Goal: Find contact information: Obtain details needed to contact an individual or organization

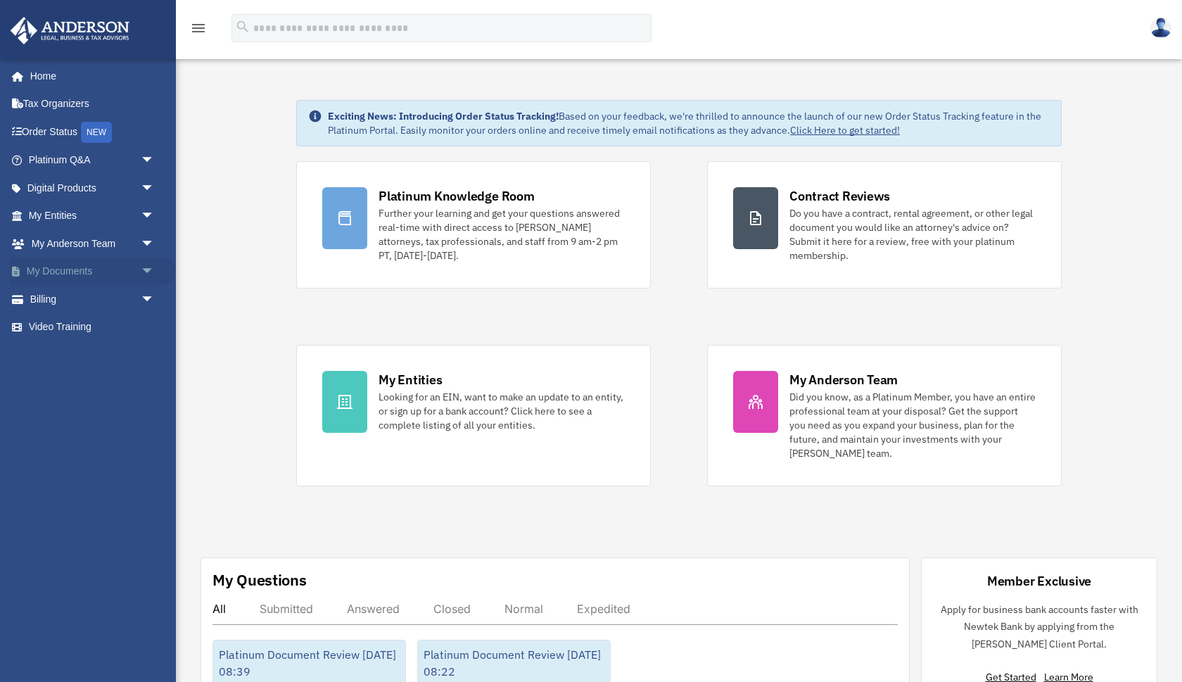
click at [150, 263] on span "arrow_drop_down" at bounding box center [155, 272] width 28 height 29
click at [146, 215] on span "arrow_drop_down" at bounding box center [155, 216] width 28 height 29
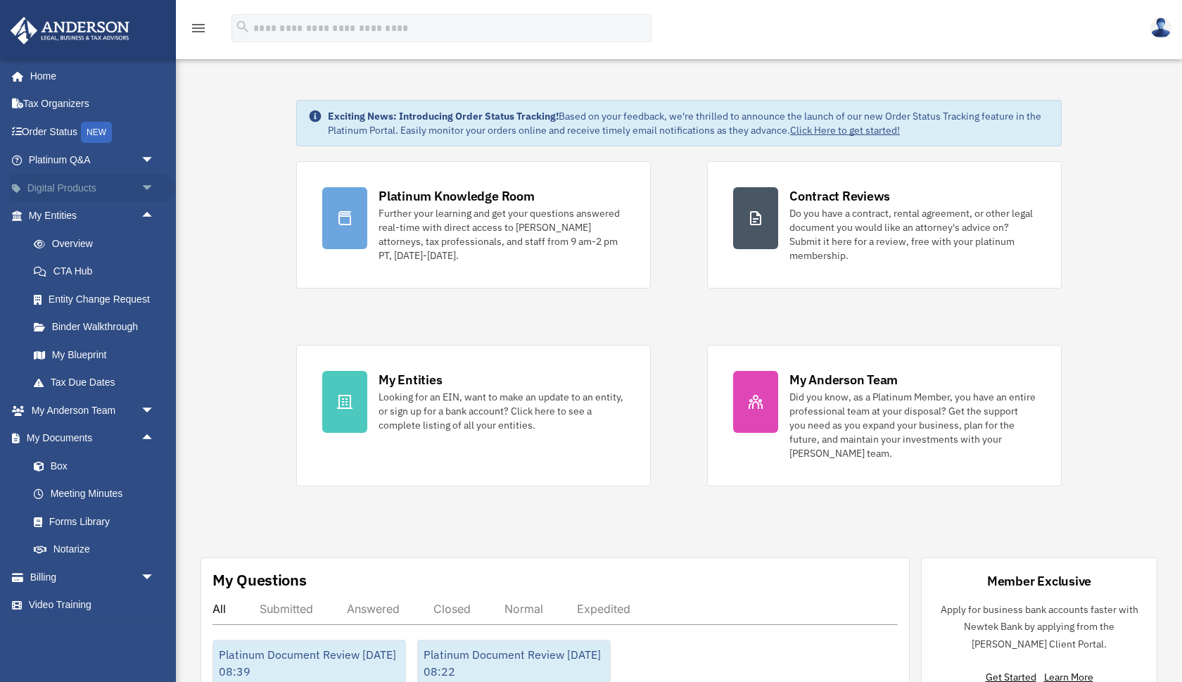
click at [145, 194] on span "arrow_drop_down" at bounding box center [155, 188] width 28 height 29
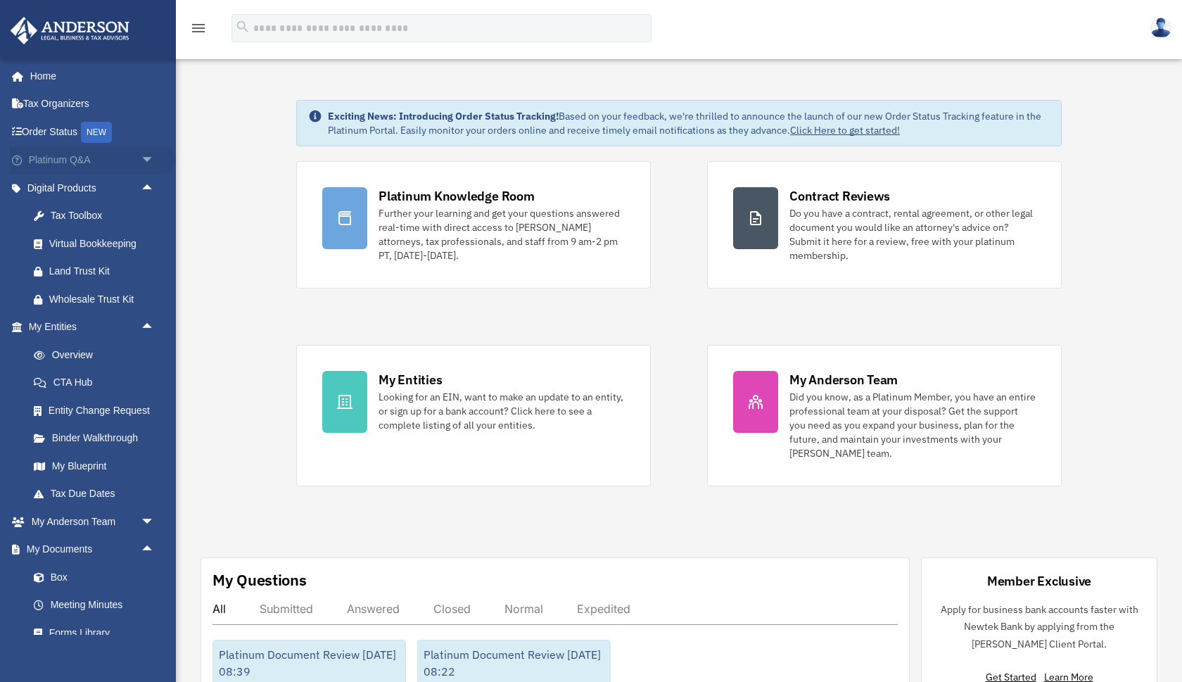
click at [146, 163] on span "arrow_drop_down" at bounding box center [155, 160] width 28 height 29
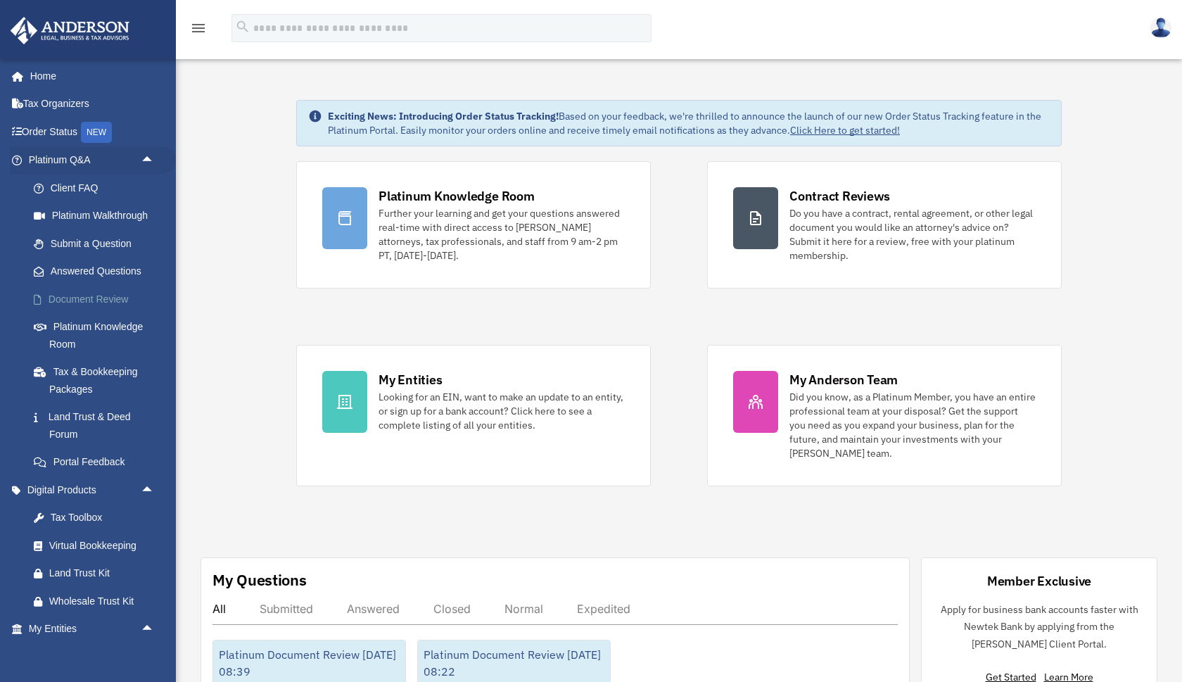
click at [102, 296] on link "Document Review" at bounding box center [98, 299] width 156 height 28
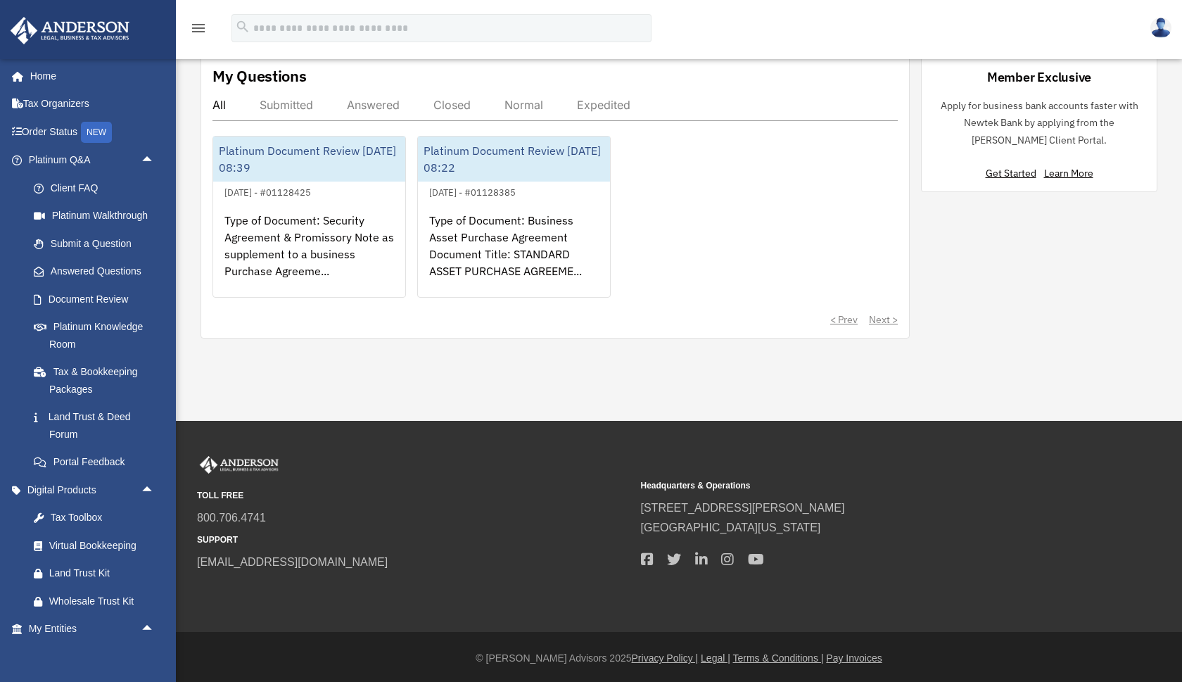
scroll to position [506, 0]
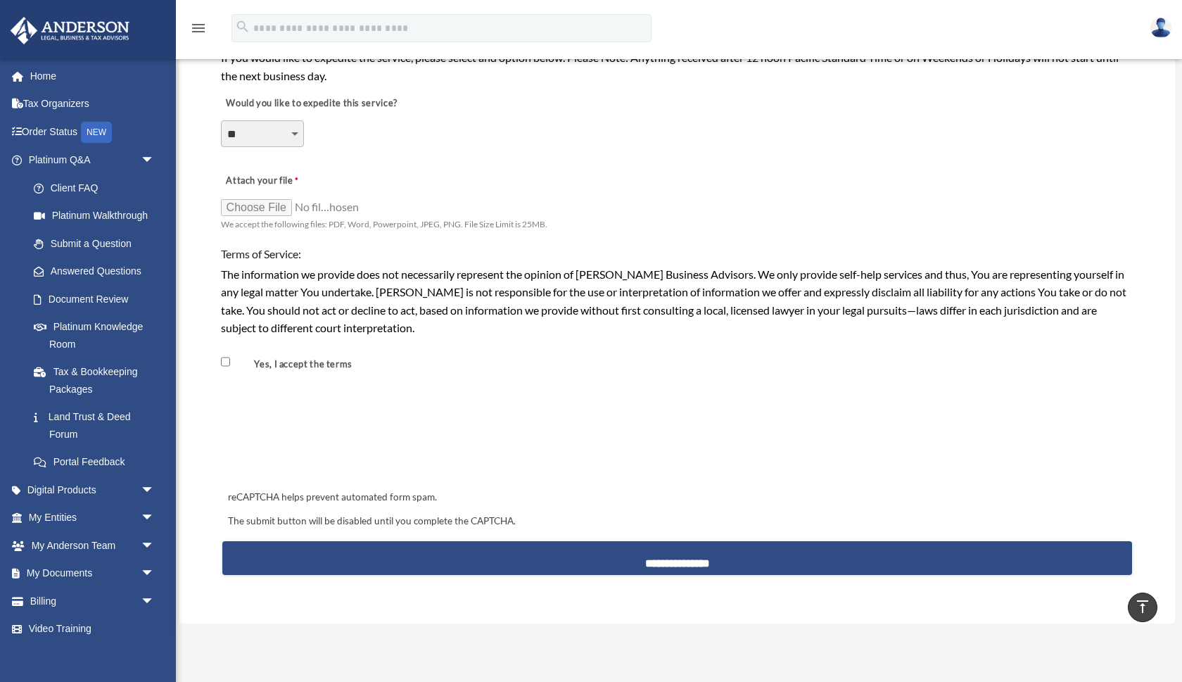
scroll to position [564, 0]
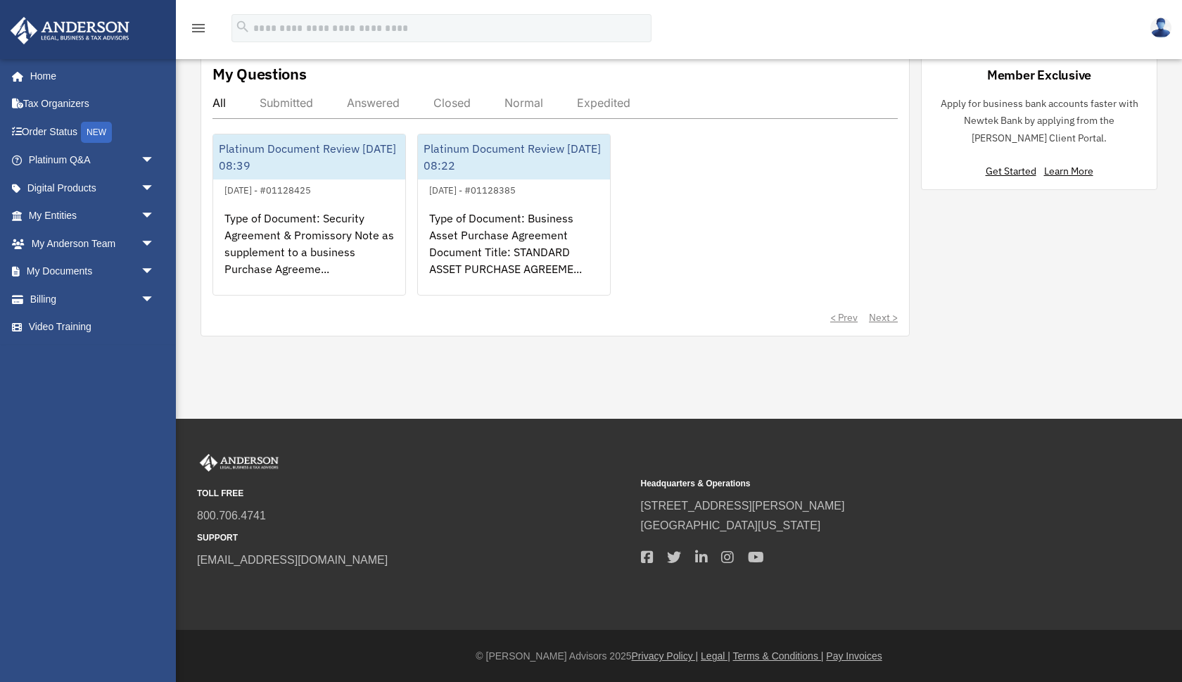
scroll to position [483, 0]
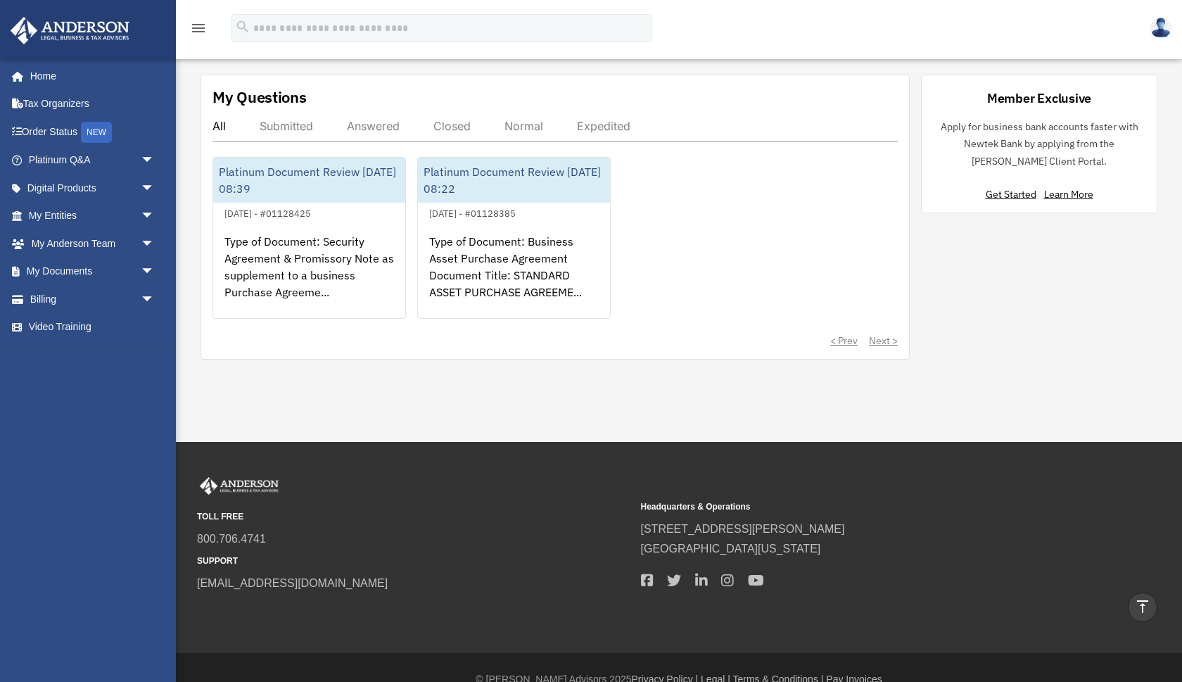
click at [360, 122] on div "Answered" at bounding box center [373, 126] width 53 height 14
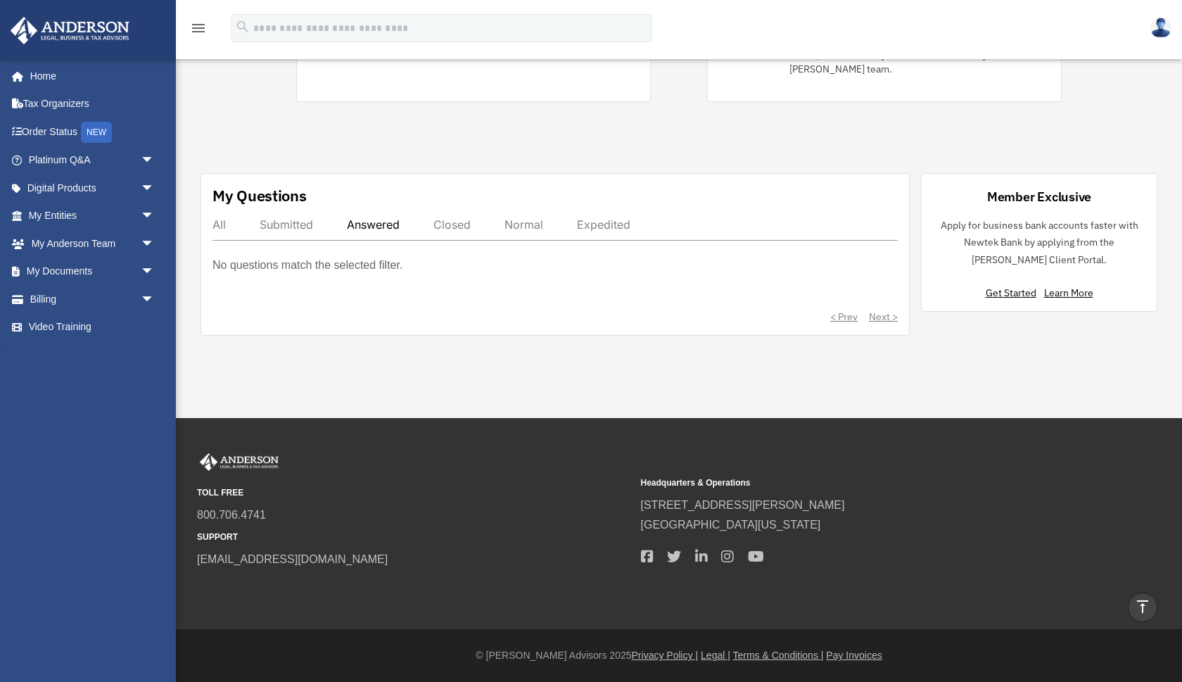
scroll to position [384, 0]
click at [454, 229] on div "Closed" at bounding box center [452, 225] width 37 height 14
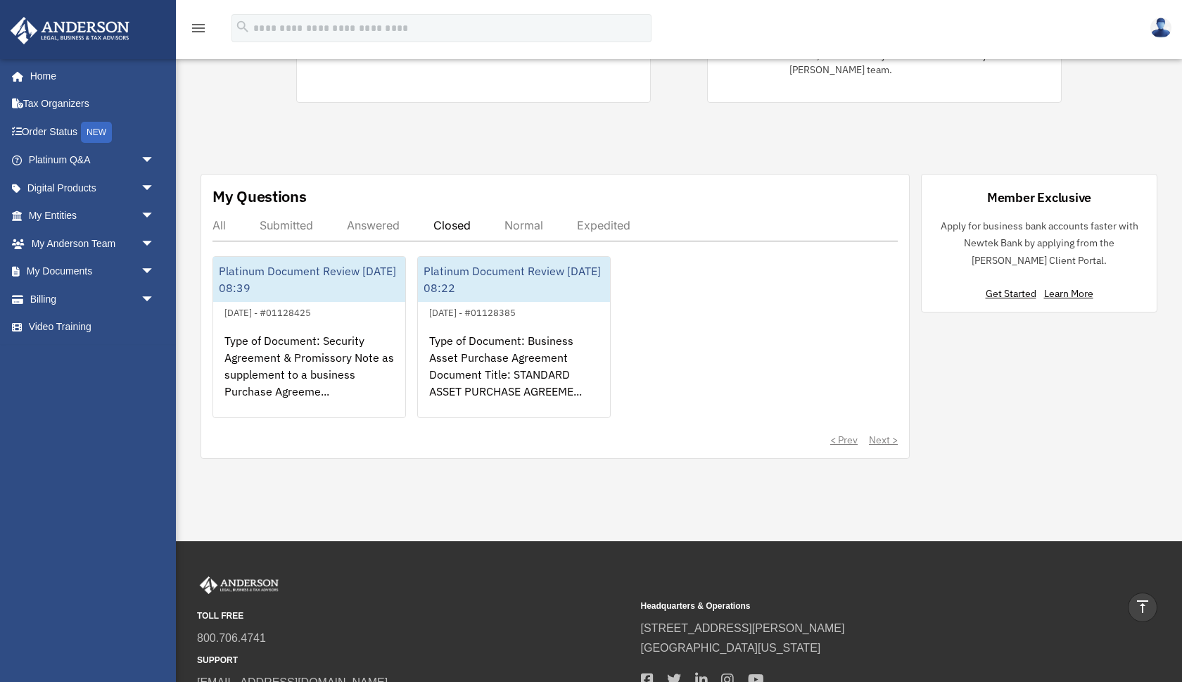
scroll to position [483, 0]
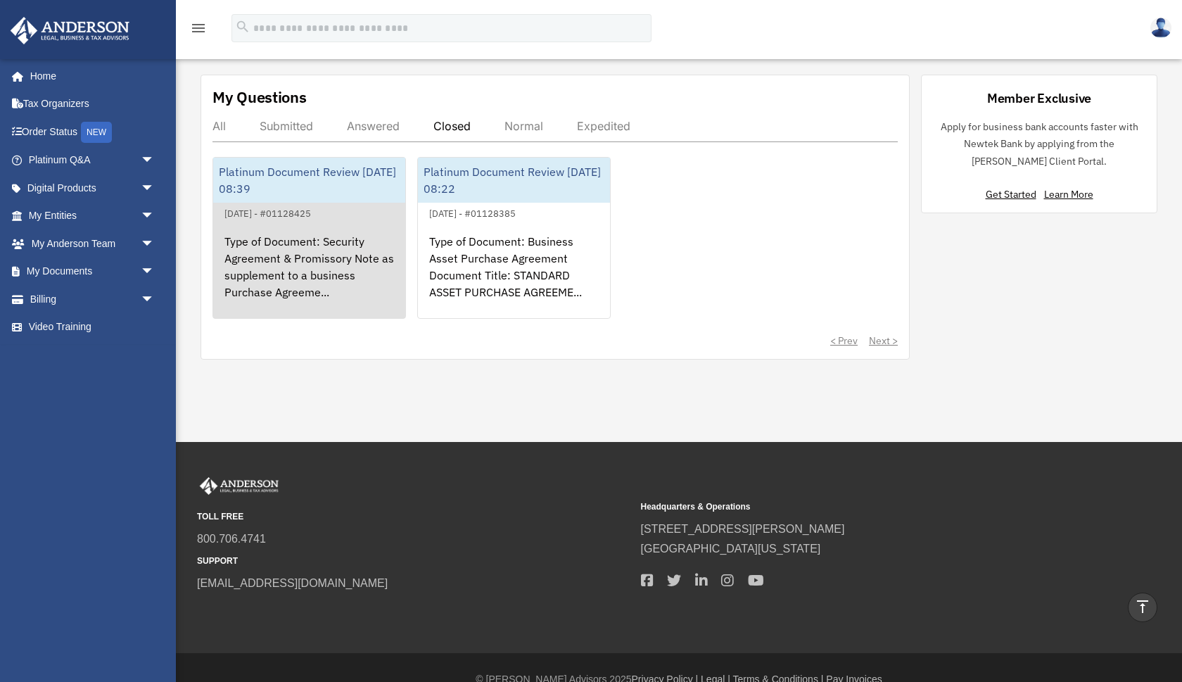
click at [388, 286] on div "Type of Document: Security Agreement & Promissory Note as supplement to a busin…" at bounding box center [309, 277] width 192 height 110
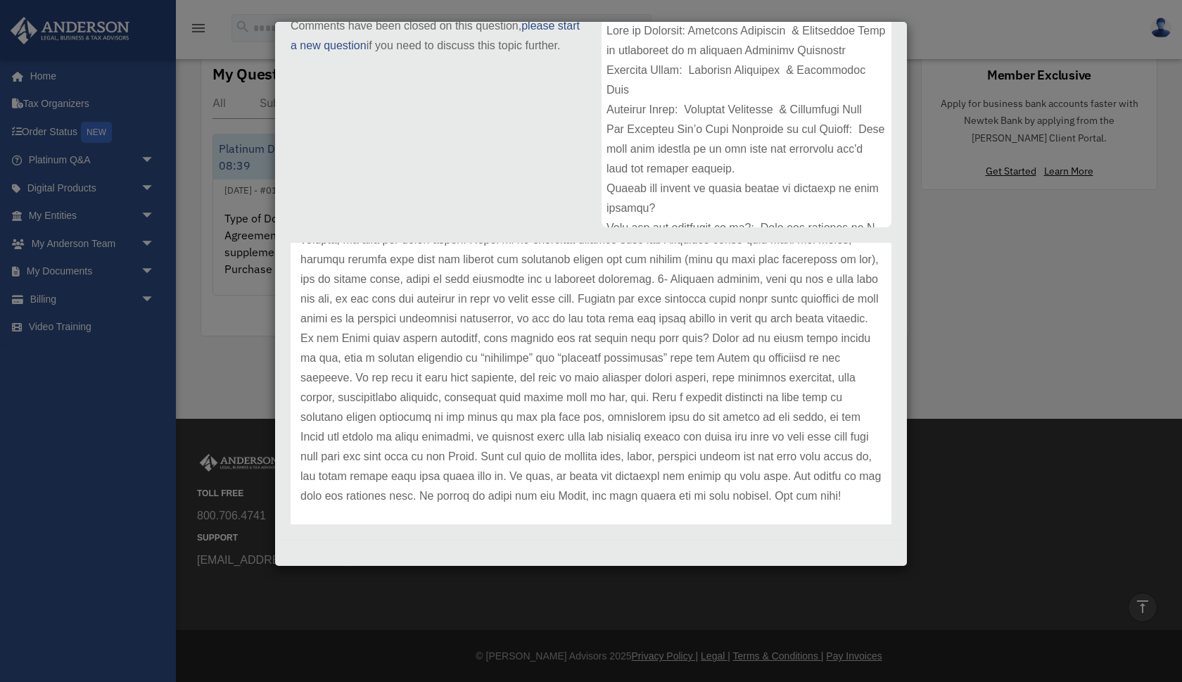
scroll to position [361, 0]
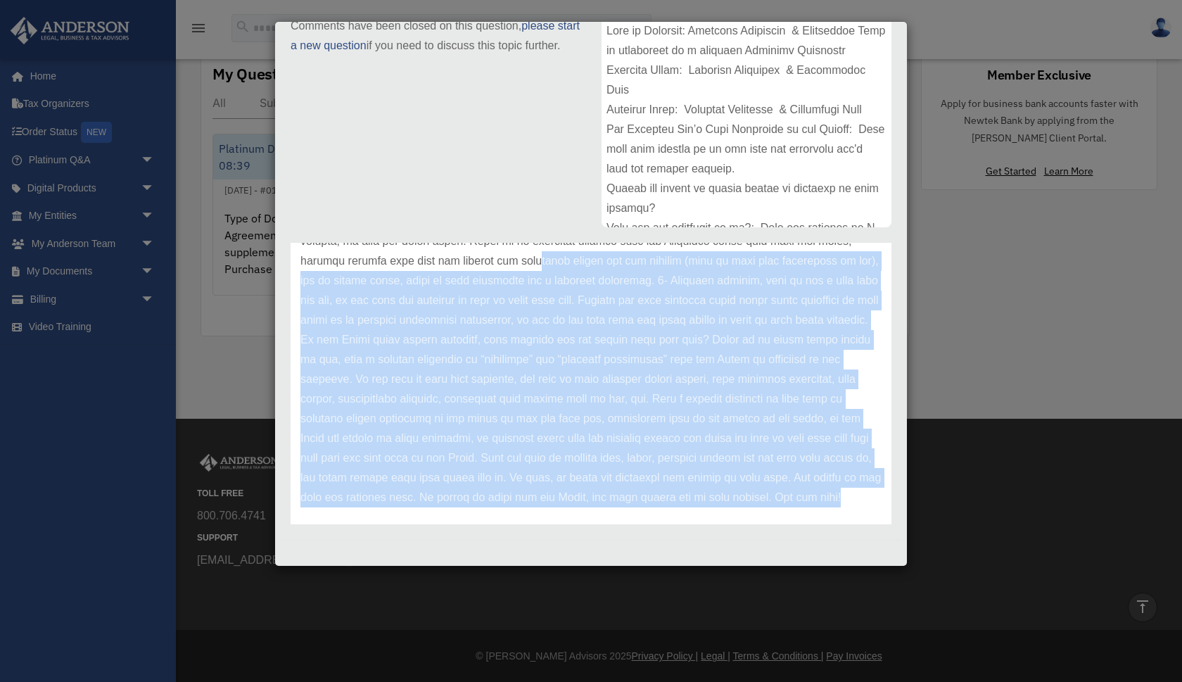
drag, startPoint x: 526, startPoint y: 495, endPoint x: 322, endPoint y: 257, distance: 313.0
click at [322, 257] on p at bounding box center [591, 232] width 581 height 552
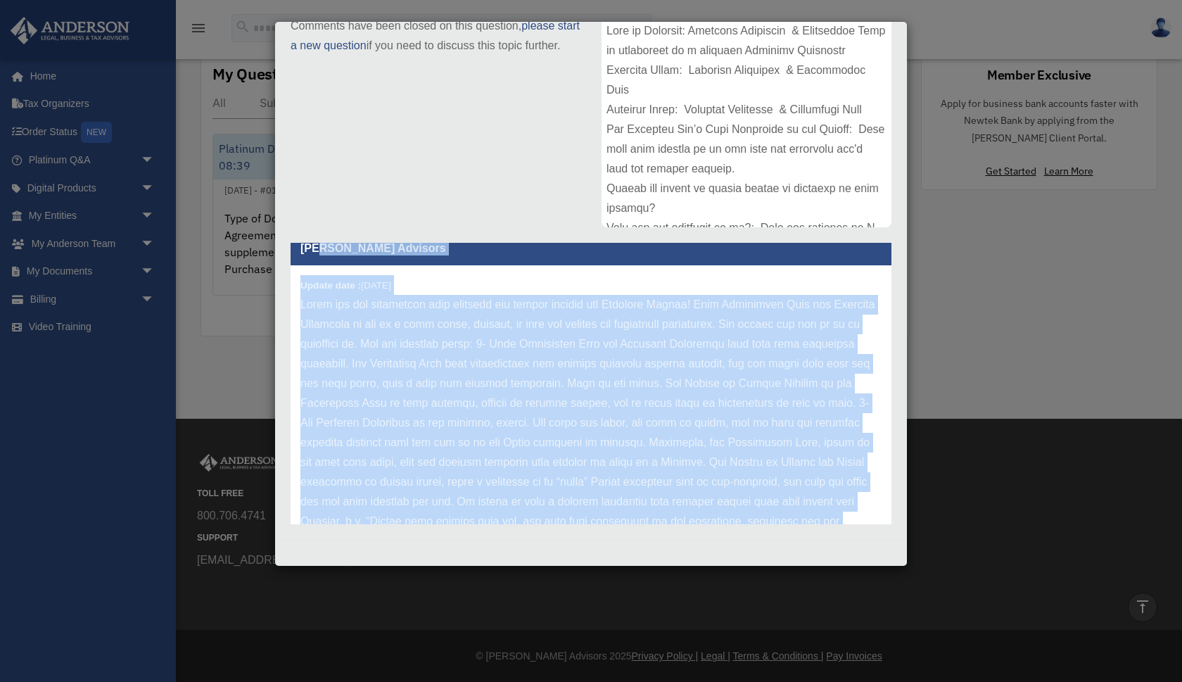
scroll to position [20, 0]
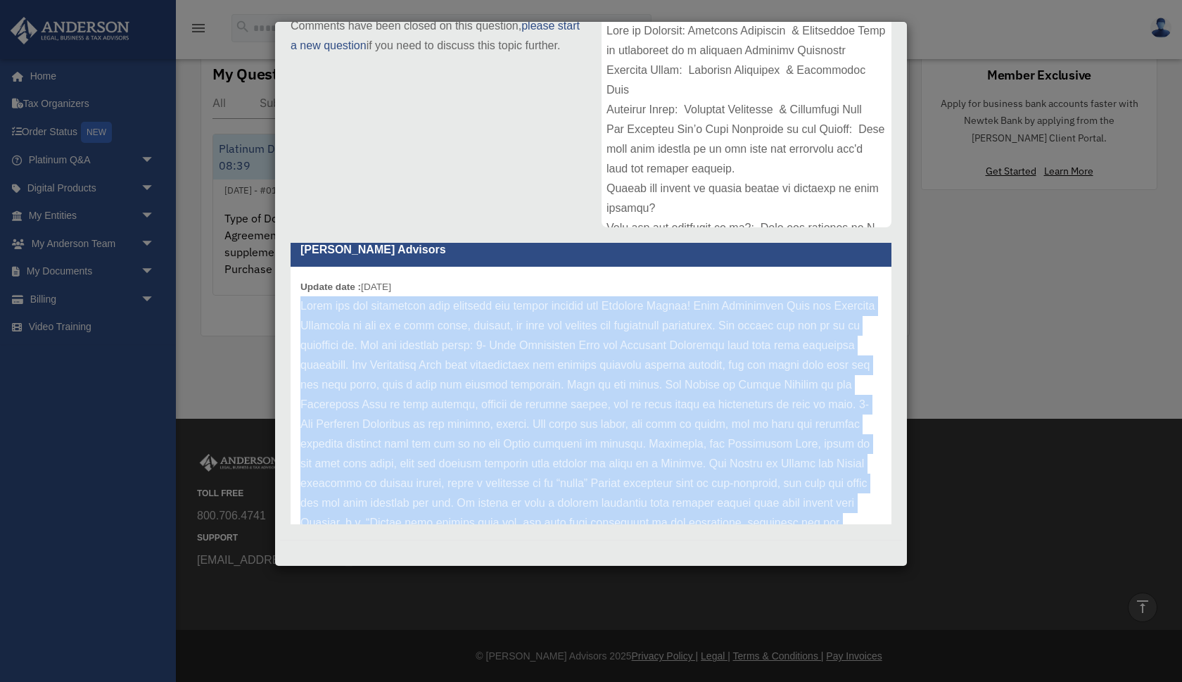
copy p "Thank you for submitting your document for review through the Platinum Portal! …"
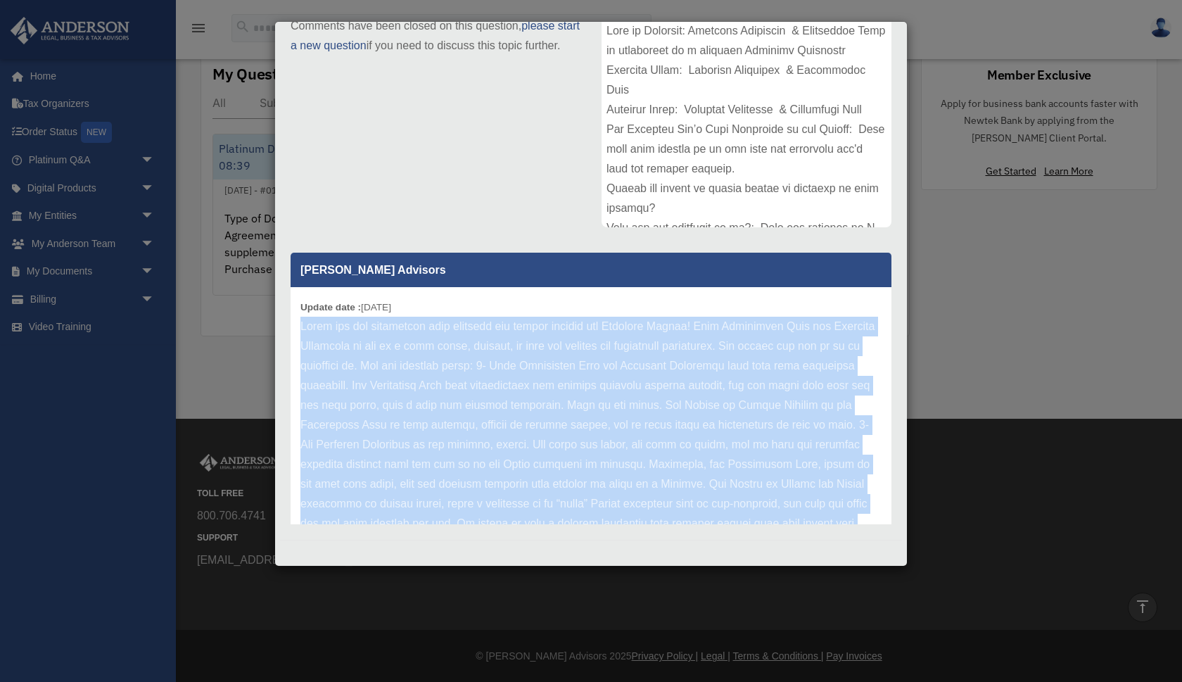
click at [516, 448] on p at bounding box center [591, 593] width 581 height 552
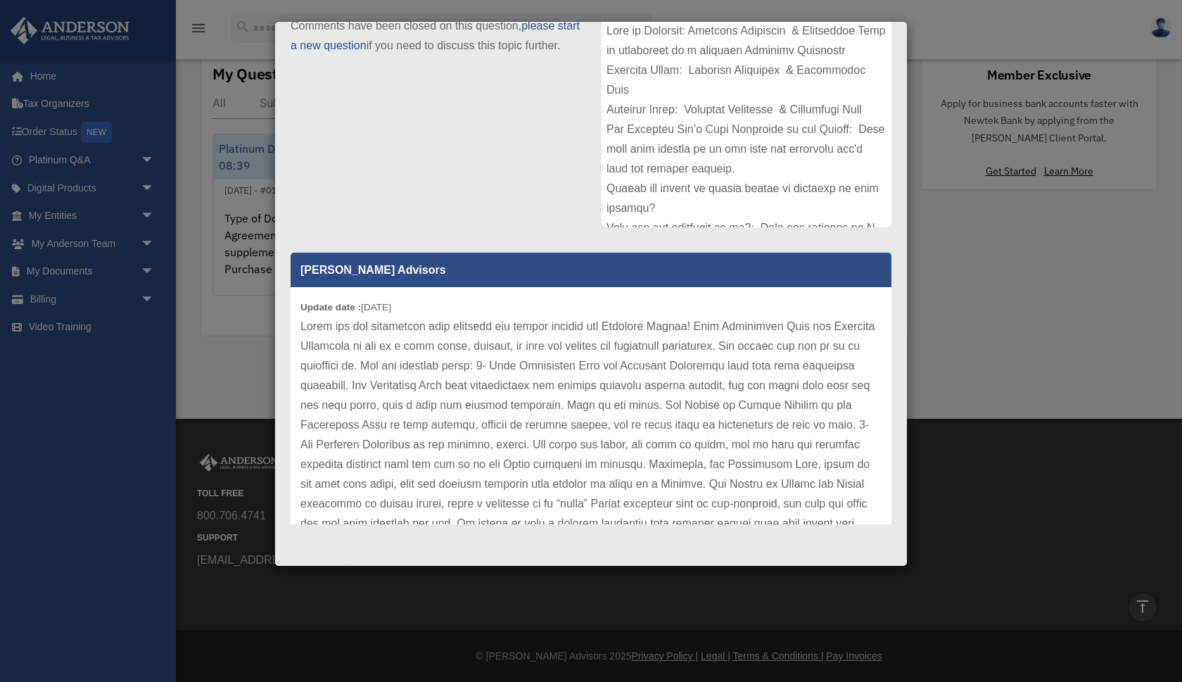
click at [168, 310] on div "Case Detail × Platinum Document Review 09/30/2025 08:39 Case Number 01128425 Cr…" at bounding box center [591, 341] width 1182 height 682
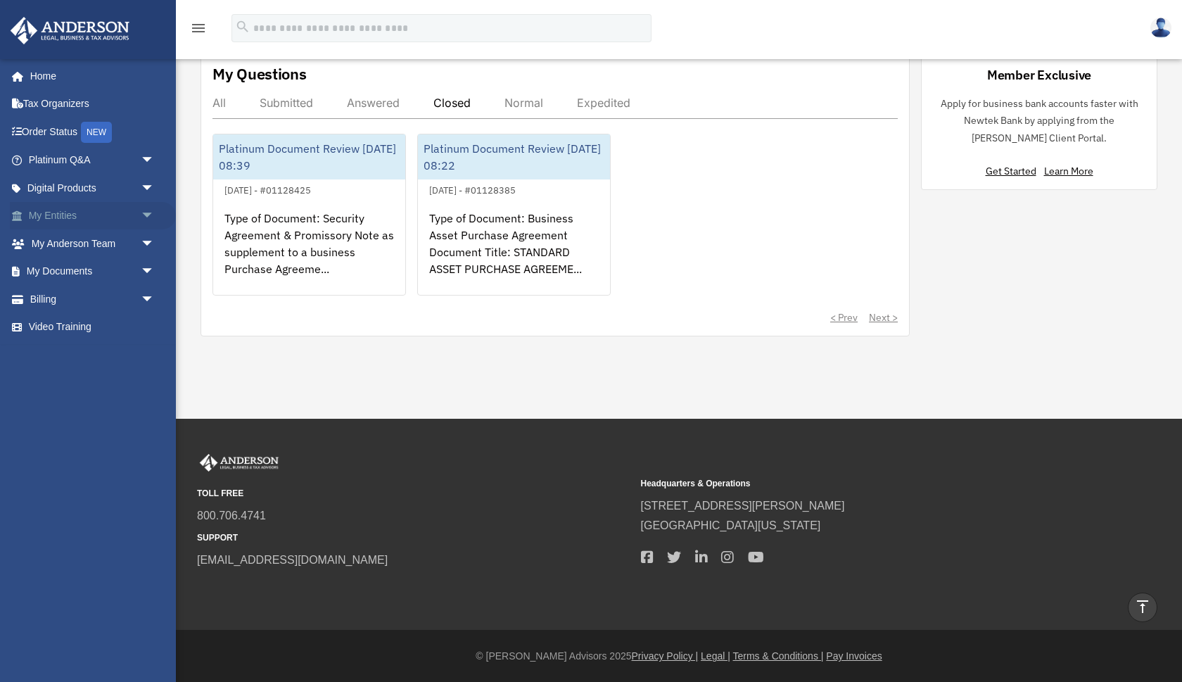
click at [149, 219] on span "arrow_drop_down" at bounding box center [155, 216] width 28 height 29
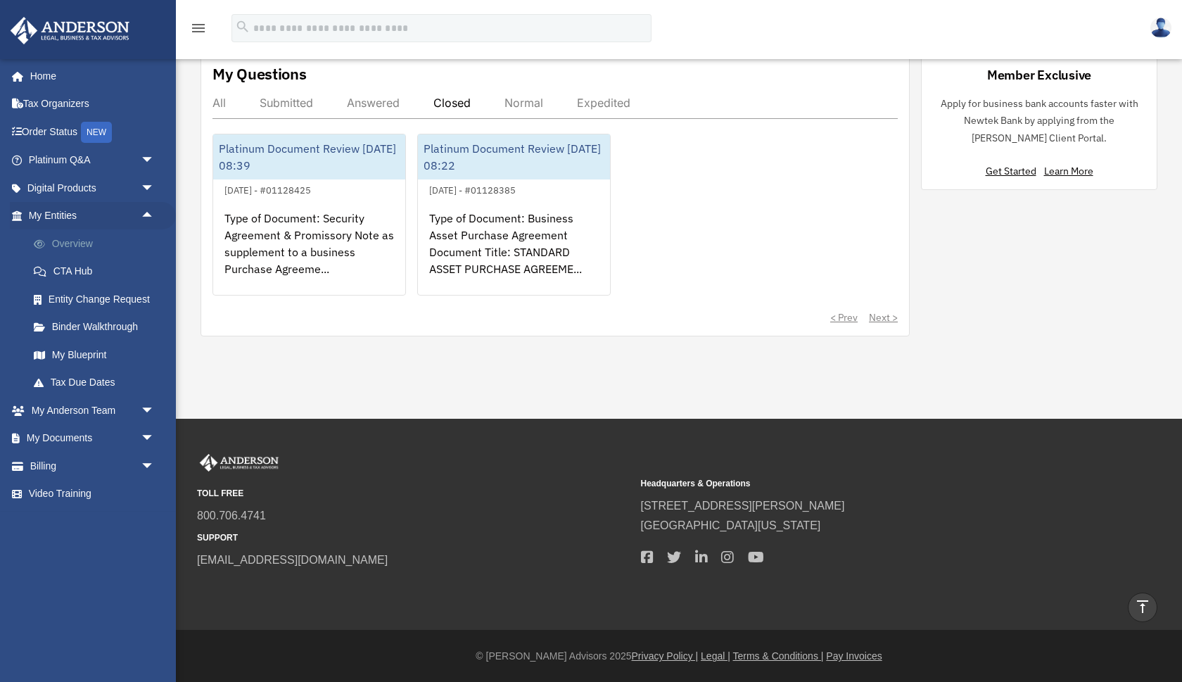
click at [92, 241] on link "Overview" at bounding box center [98, 243] width 156 height 28
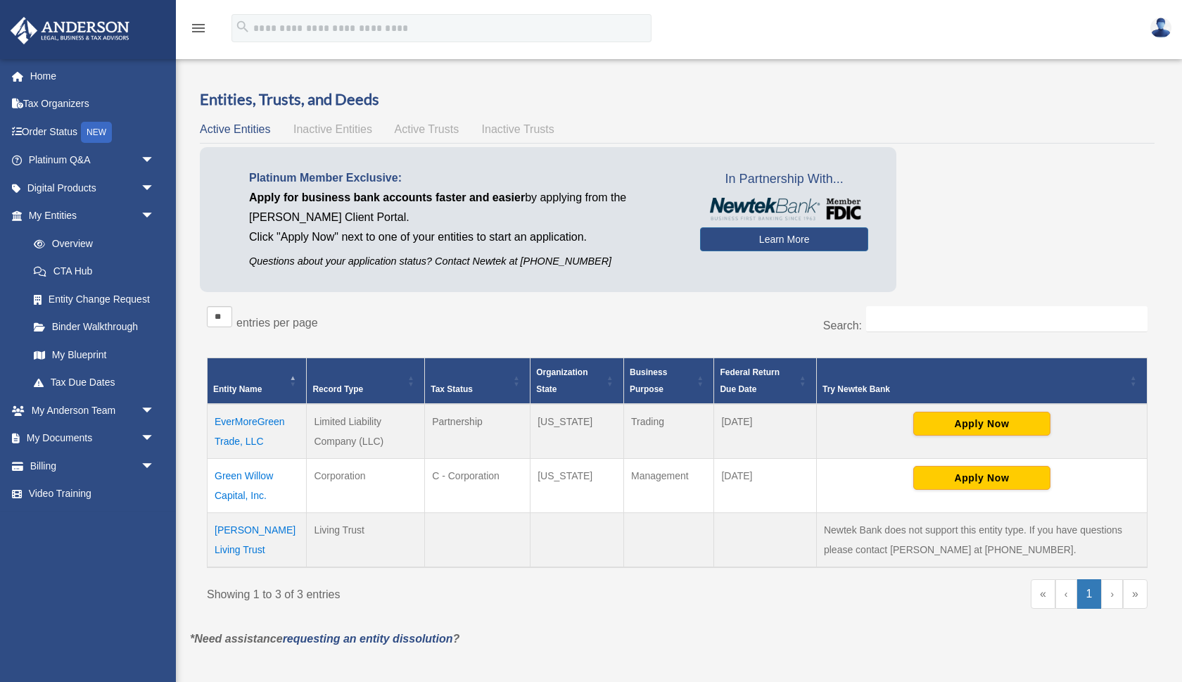
click at [556, 611] on div "Showing 1 to 3 of 3 entries « ‹ 1 › »" at bounding box center [677, 600] width 941 height 43
click at [690, 301] on div "** ** ** *** entries per page Search: Entity Name Record Type Tax Status Organi…" at bounding box center [677, 464] width 955 height 331
click at [326, 132] on span "Inactive Entities" at bounding box center [333, 129] width 79 height 12
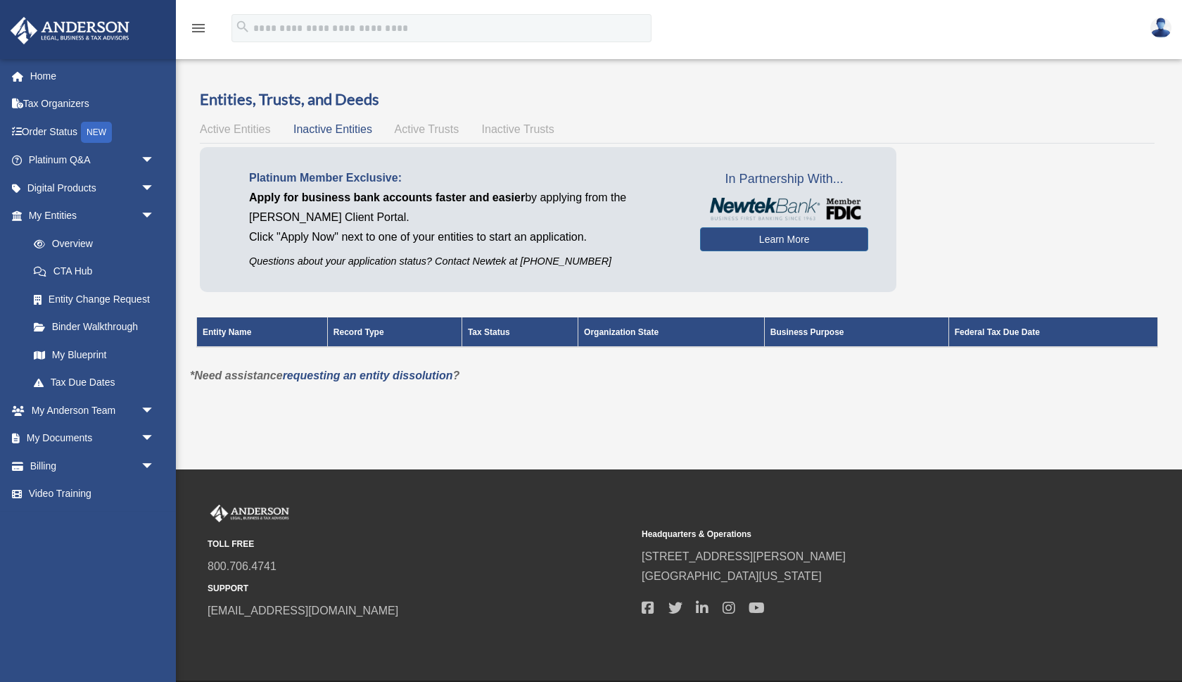
click at [402, 130] on span "Active Trusts" at bounding box center [427, 129] width 65 height 12
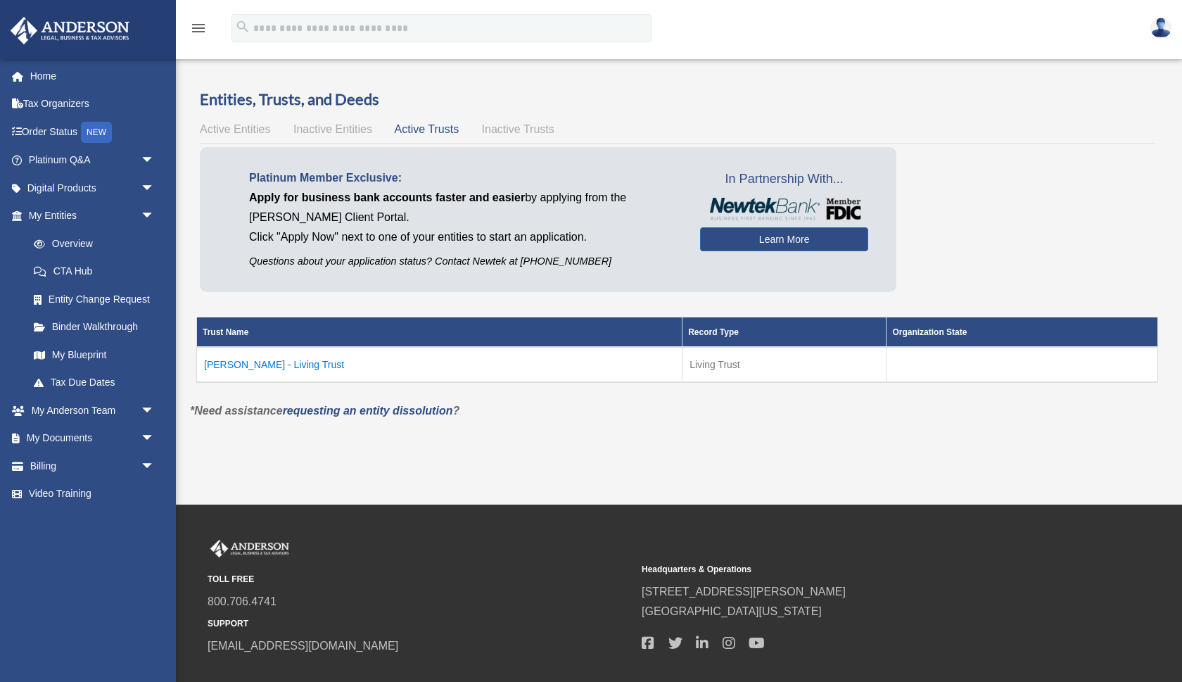
click at [502, 131] on span "Inactive Trusts" at bounding box center [518, 129] width 72 height 12
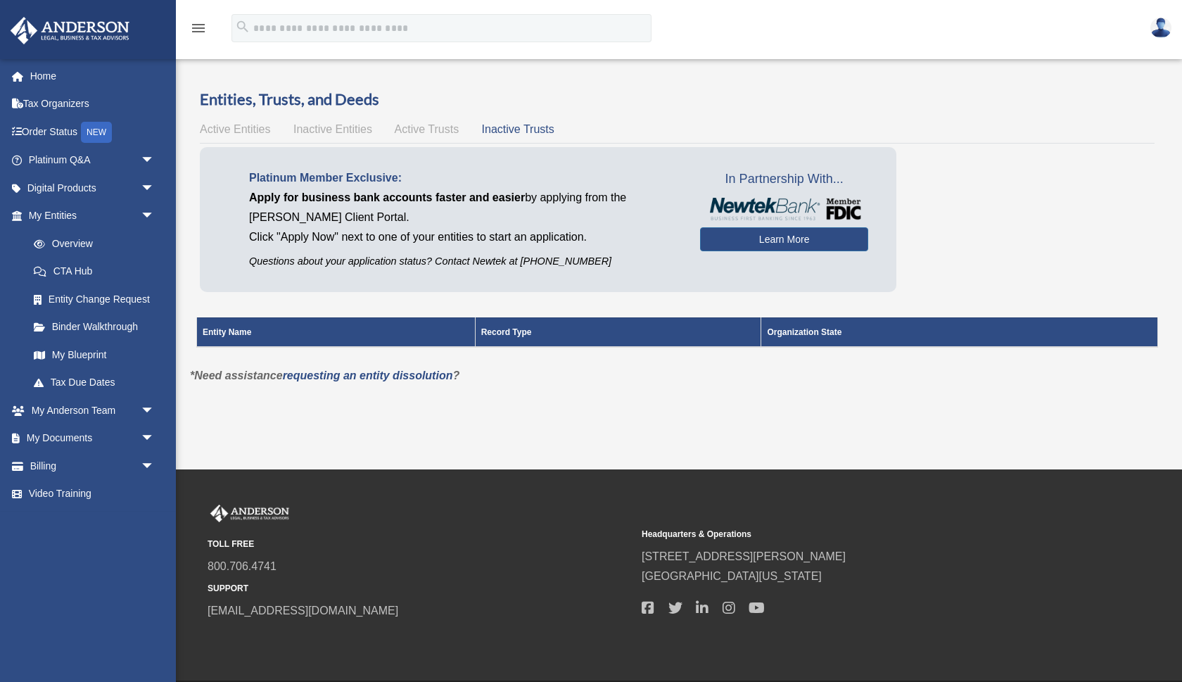
click at [253, 130] on span "Active Entities" at bounding box center [235, 129] width 70 height 12
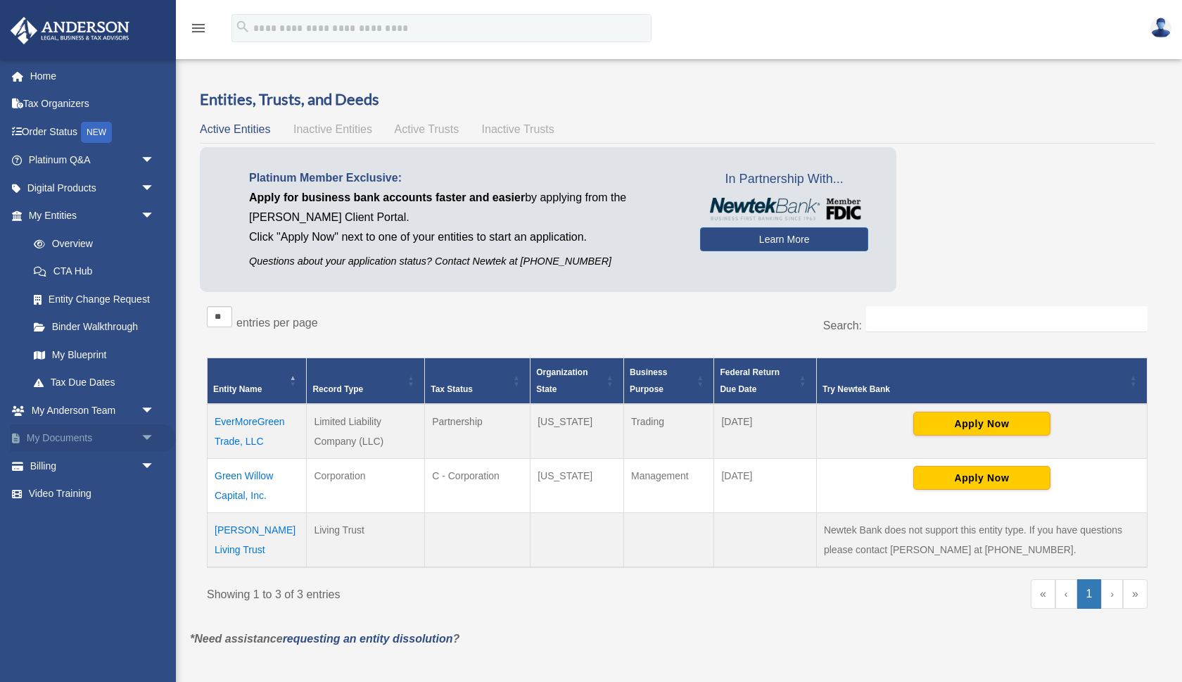
click at [101, 432] on link "My Documents arrow_drop_down" at bounding box center [93, 438] width 166 height 28
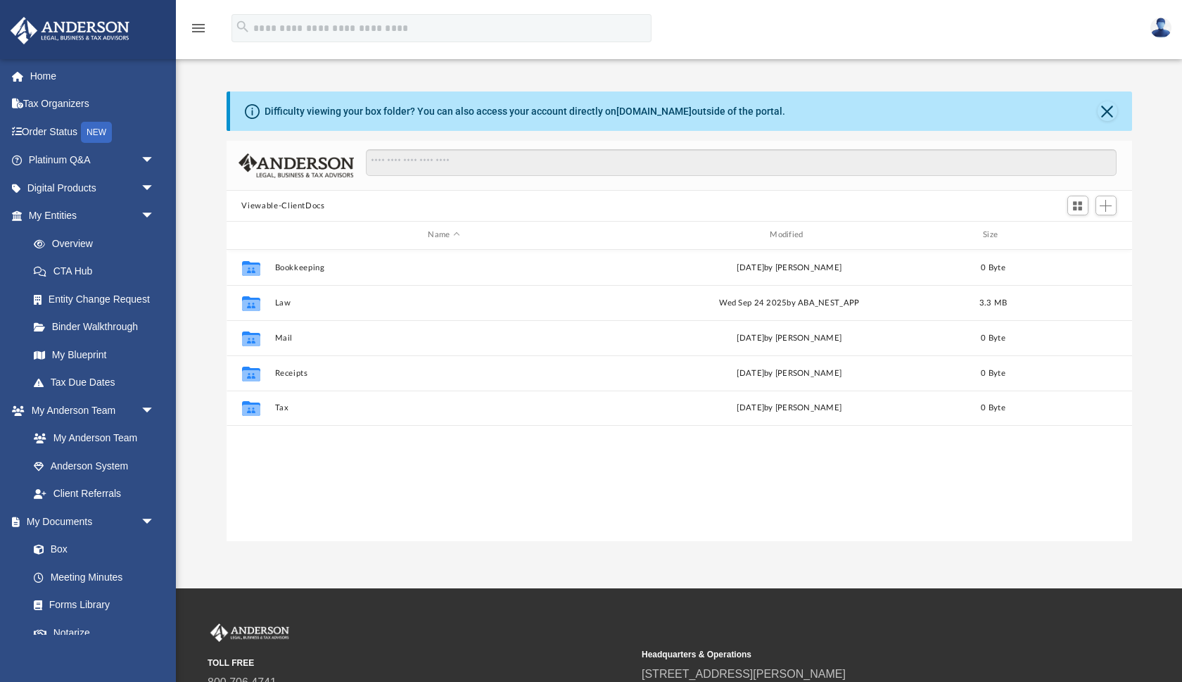
scroll to position [320, 906]
click at [101, 432] on link "My Anderson Team" at bounding box center [91, 438] width 142 height 28
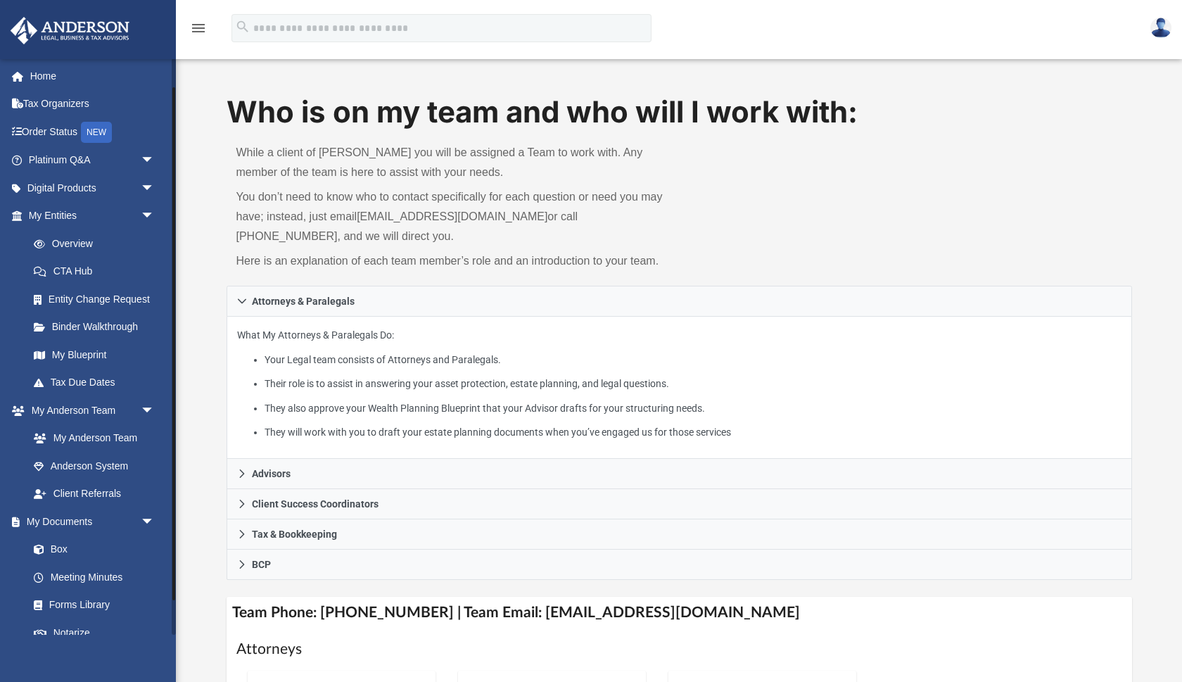
scroll to position [70, 0]
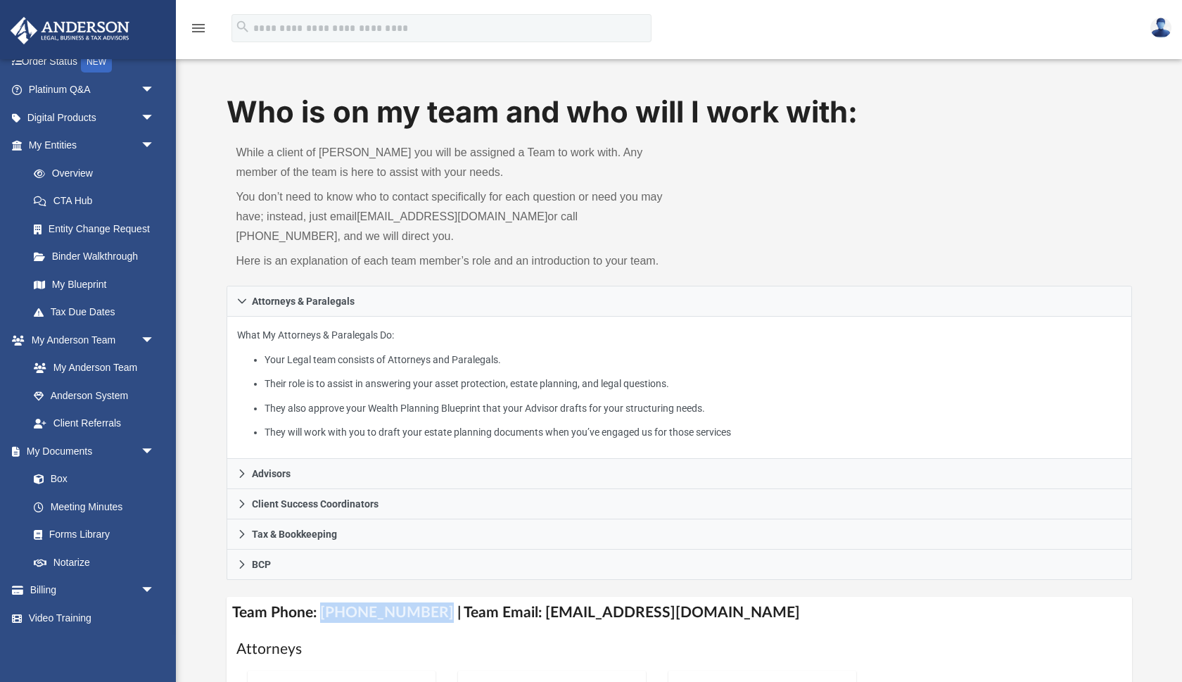
drag, startPoint x: 423, startPoint y: 613, endPoint x: 320, endPoint y: 602, distance: 104.1
click at [320, 602] on h4 "Team Phone: [PHONE_NUMBER] | Team Email: [EMAIL_ADDRESS][DOMAIN_NAME]" at bounding box center [680, 613] width 906 height 32
copy h4 "[PHONE_NUMBER]"
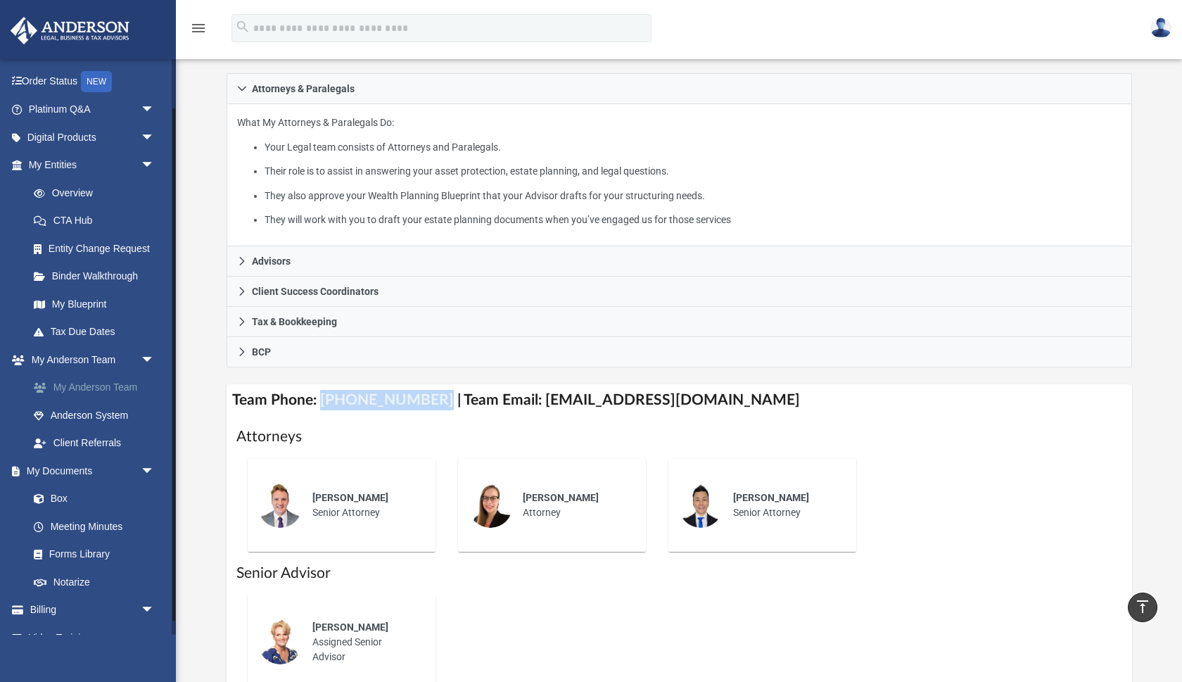
scroll to position [65, 0]
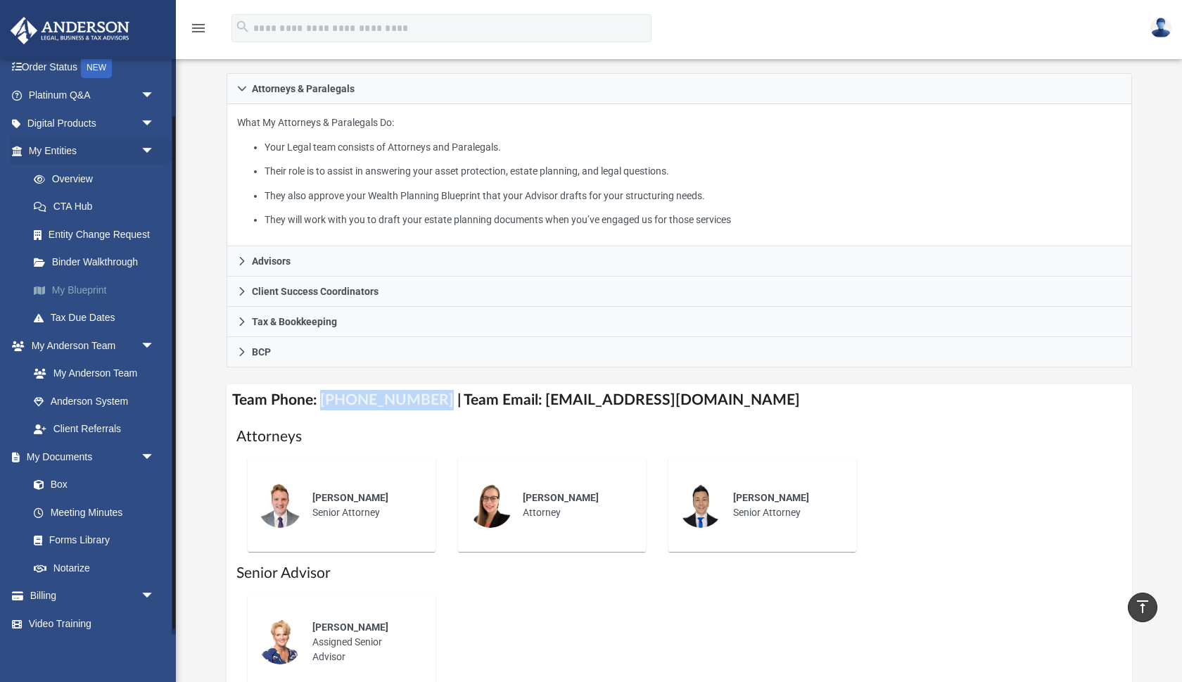
click at [87, 294] on link "My Blueprint" at bounding box center [98, 290] width 156 height 28
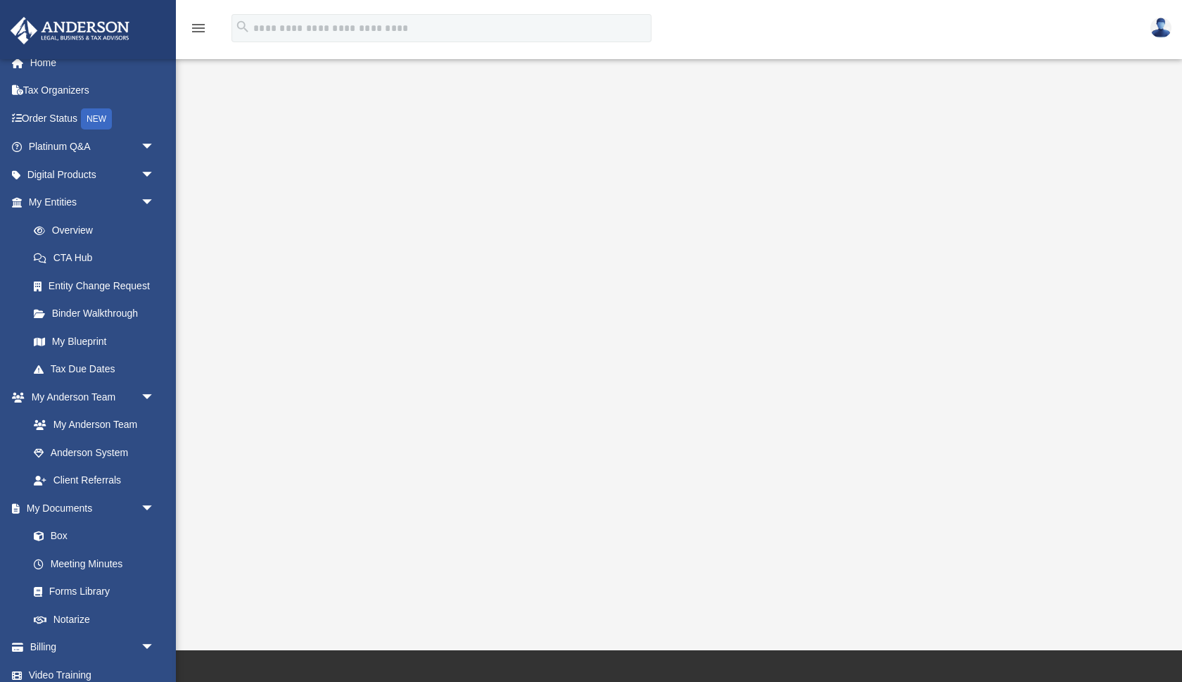
scroll to position [65, 0]
